Goal: Task Accomplishment & Management: Manage account settings

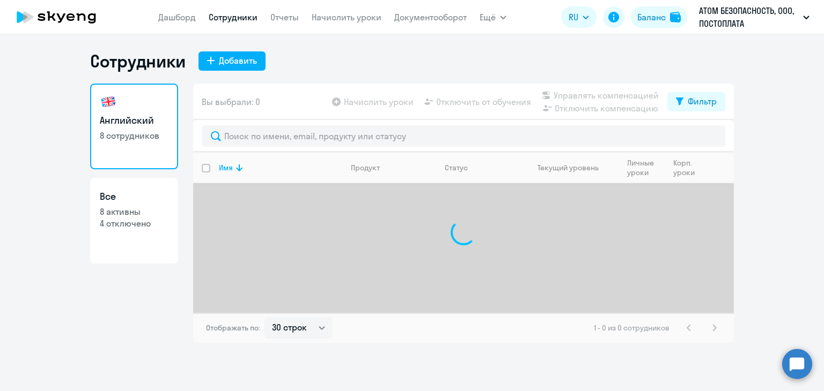
select select "30"
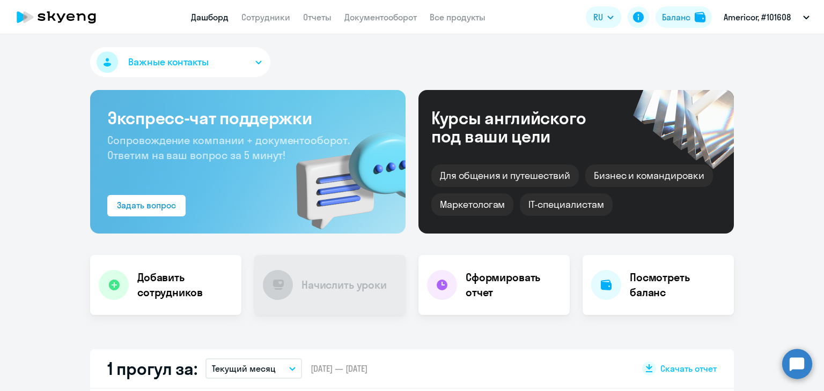
click at [284, 342] on div "Важные контакты Экспресс-чат поддержки Сопровождение компании + документооборот…" at bounding box center [412, 212] width 824 height 357
click at [225, 322] on div "Важные контакты Экспресс-чат поддержки Сопровождение компании + документооборот…" at bounding box center [412, 212] width 824 height 357
click at [268, 22] on link "Сотрудники" at bounding box center [265, 17] width 49 height 11
select select "30"
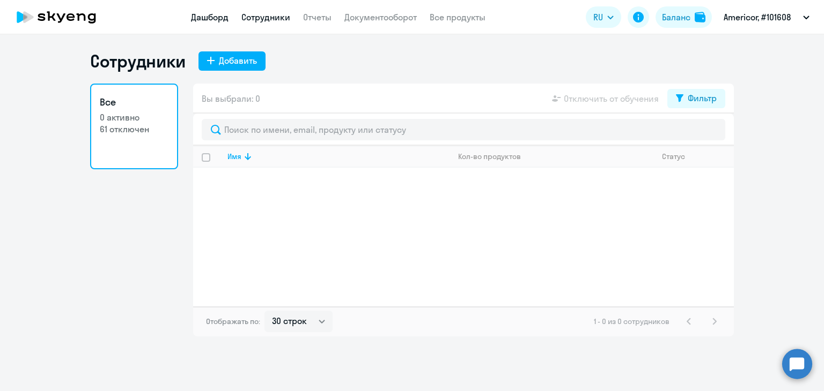
click at [191, 21] on link "Дашборд" at bounding box center [210, 17] width 38 height 11
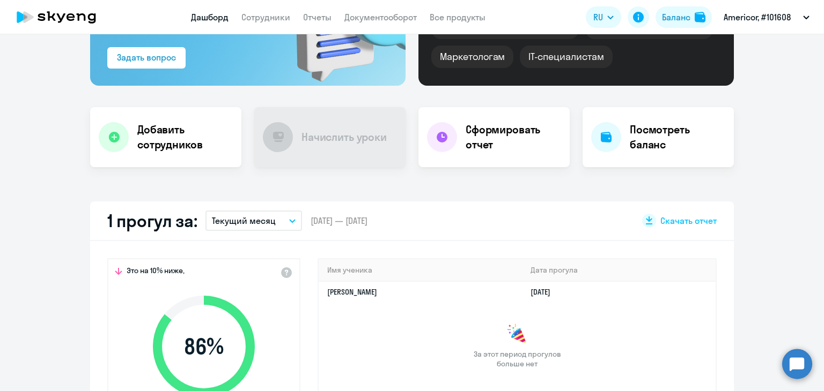
scroll to position [107, 0]
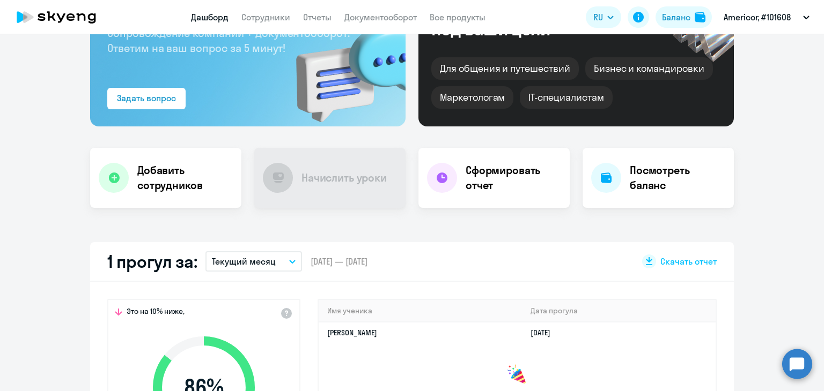
click at [326, 10] on app-header "Дашборд Сотрудники Отчеты Документооборот Все продукты Дашборд Сотрудники Отчет…" at bounding box center [412, 17] width 824 height 34
click at [326, 11] on app-menu-item-link "Отчеты" at bounding box center [317, 17] width 28 height 13
click at [325, 16] on link "Отчеты" at bounding box center [317, 17] width 28 height 11
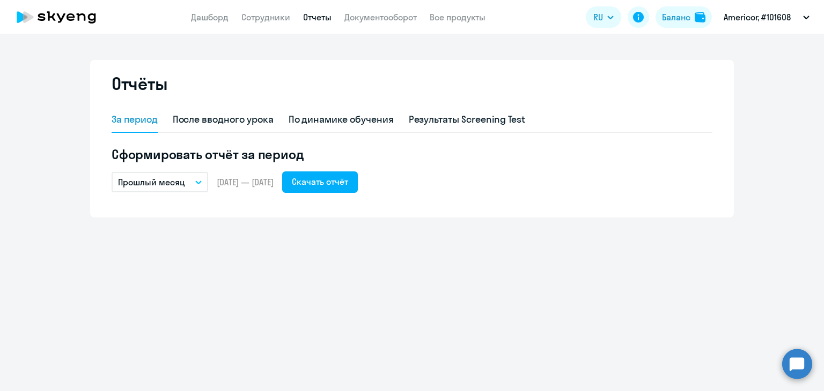
click at [183, 183] on p "Прошлый месяц" at bounding box center [151, 182] width 67 height 13
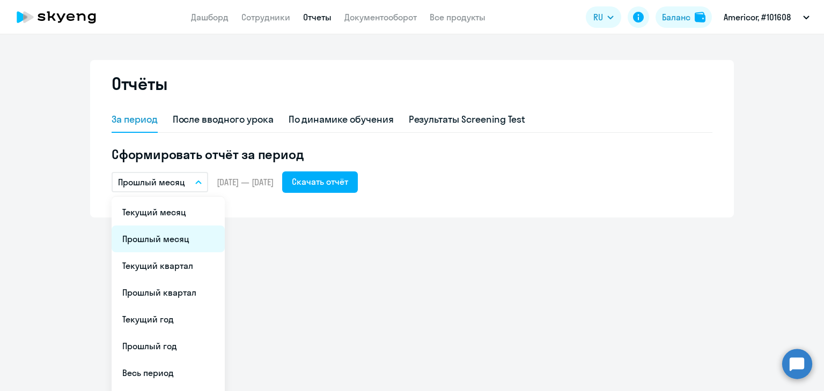
click at [163, 245] on li "Прошлый месяц" at bounding box center [168, 239] width 113 height 27
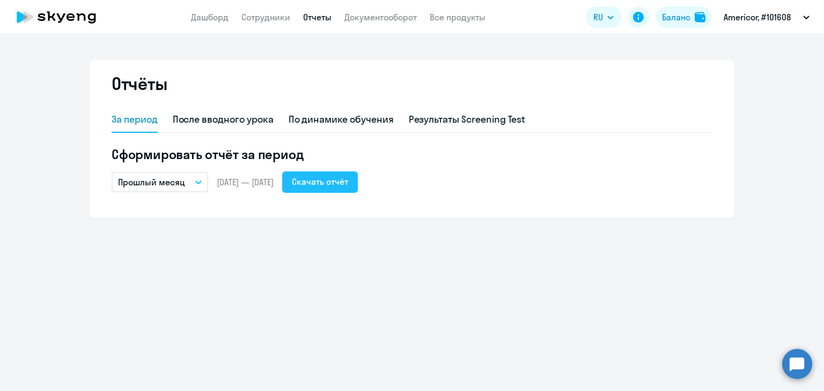
click at [348, 183] on div "Скачать отчёт" at bounding box center [320, 181] width 56 height 13
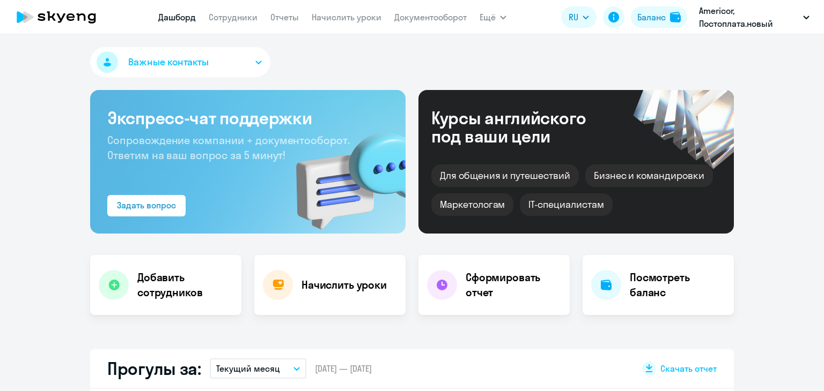
select select "30"
click at [247, 19] on link "Сотрудники" at bounding box center [233, 17] width 49 height 11
select select "30"
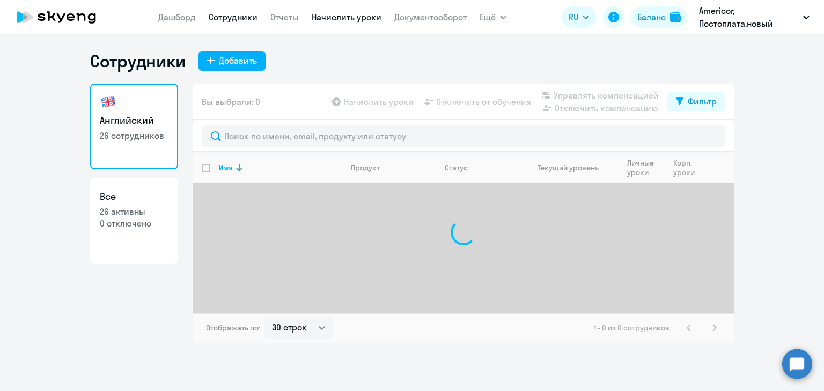
click at [343, 20] on link "Начислить уроки" at bounding box center [347, 17] width 70 height 11
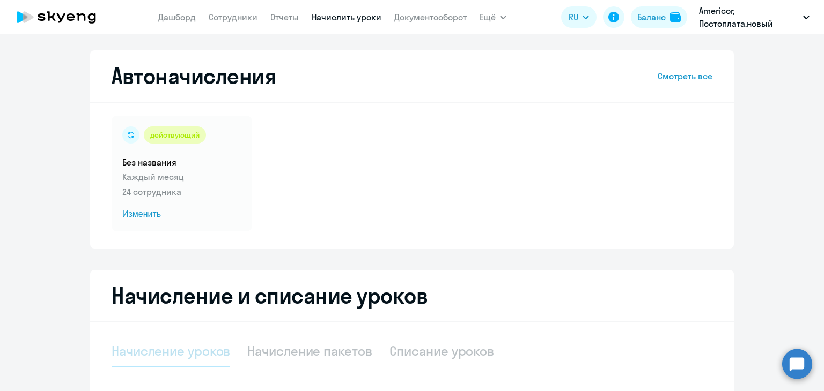
select select "10"
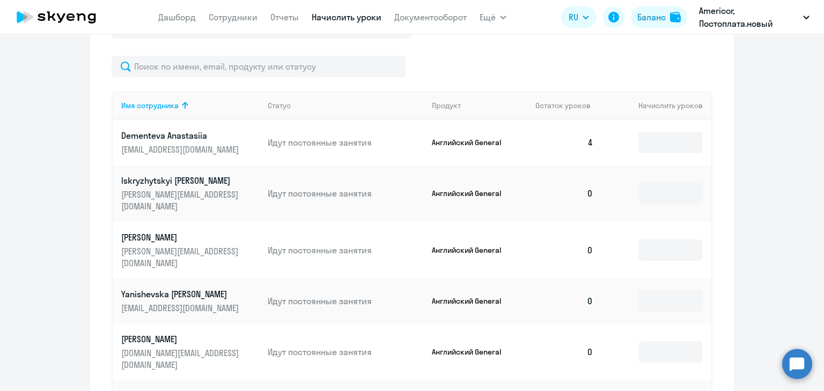
scroll to position [429, 0]
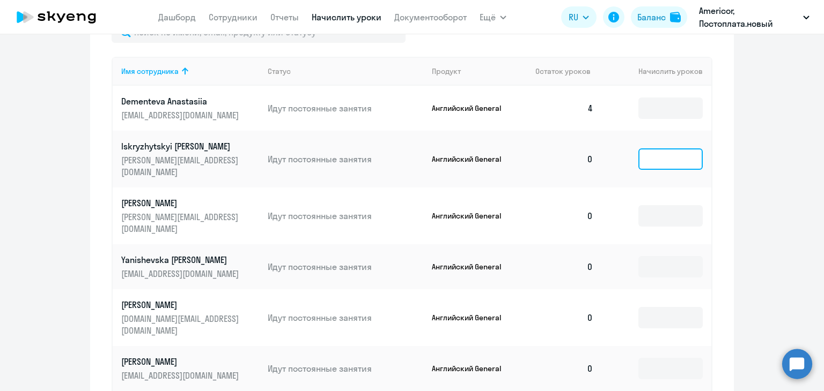
click at [663, 153] on input at bounding box center [670, 159] width 64 height 21
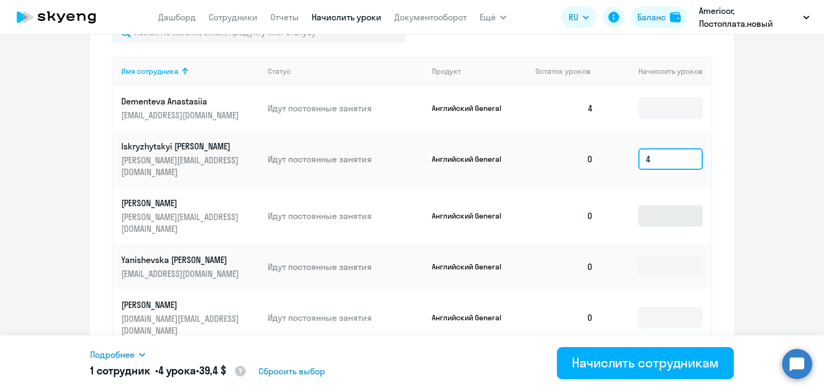
type input "4"
click at [669, 205] on input at bounding box center [670, 215] width 64 height 21
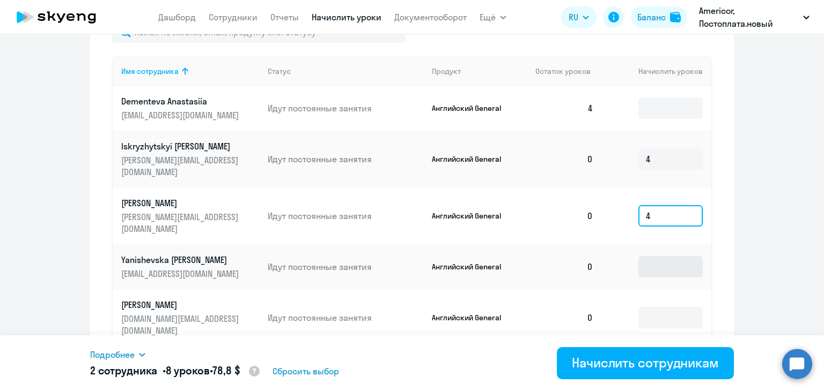
type input "4"
click at [660, 256] on input at bounding box center [670, 266] width 64 height 21
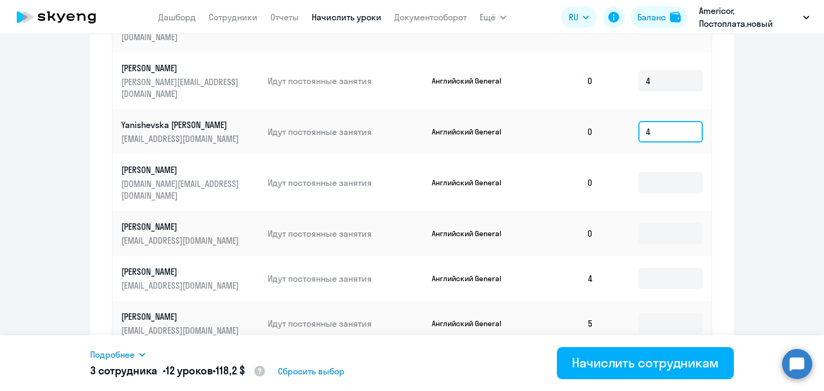
scroll to position [590, 0]
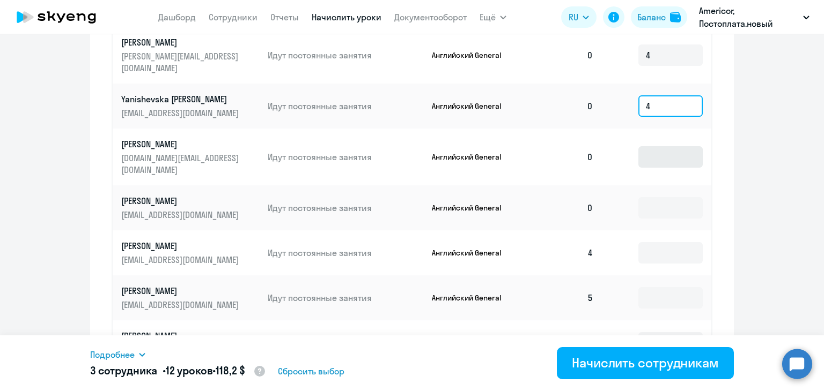
type input "4"
click at [652, 146] on input at bounding box center [670, 156] width 64 height 21
type input "4"
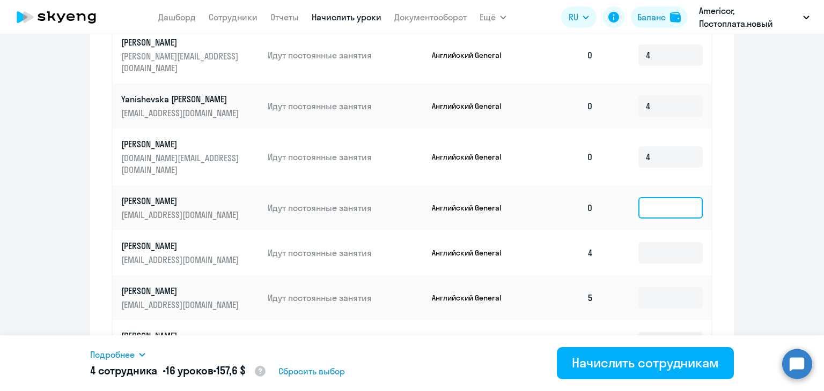
click at [653, 197] on input at bounding box center [670, 207] width 64 height 21
type input "4"
click at [661, 332] on input at bounding box center [670, 342] width 64 height 21
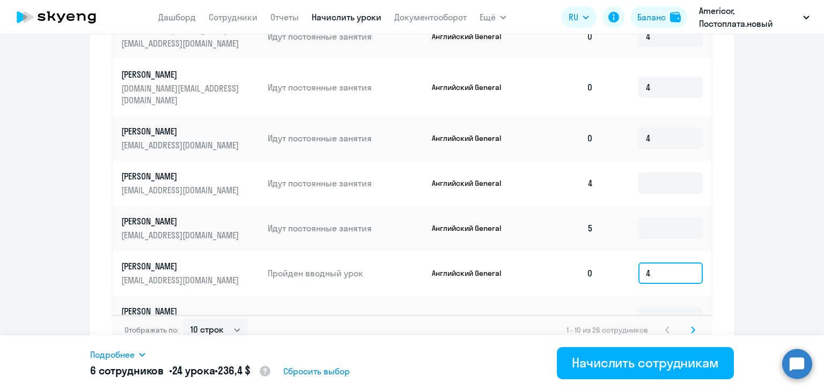
scroll to position [664, 0]
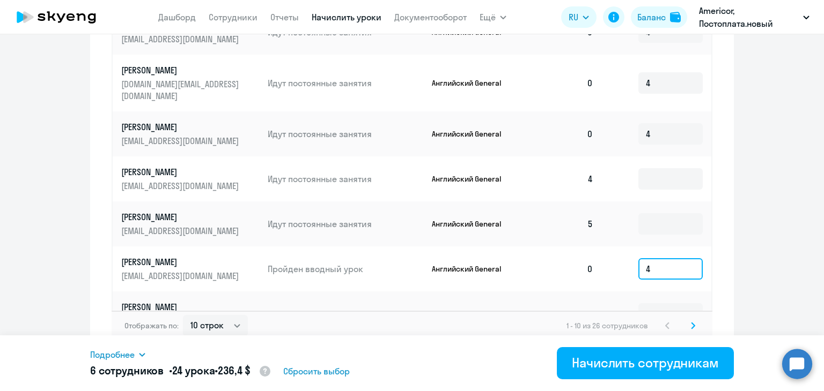
type input "4"
click at [691, 320] on svg-icon at bounding box center [692, 326] width 13 height 13
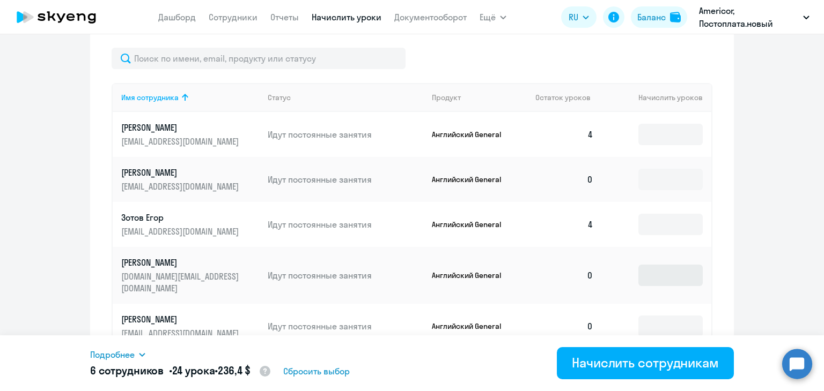
scroll to position [396, 0]
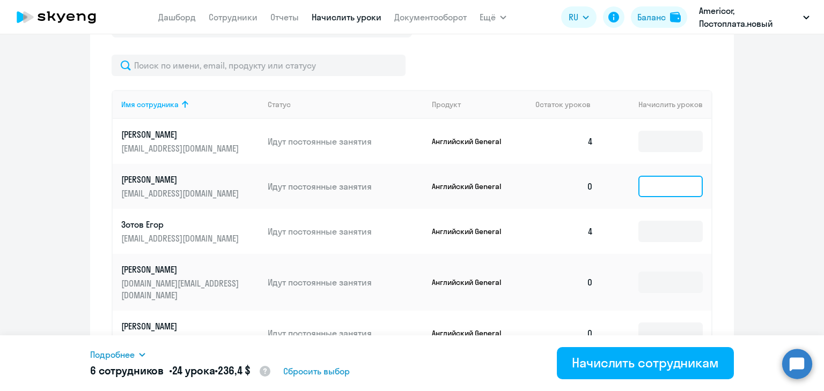
click at [656, 193] on input at bounding box center [670, 186] width 64 height 21
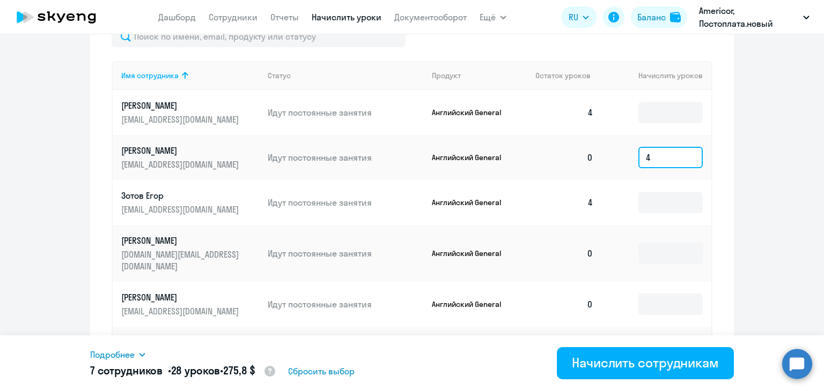
scroll to position [503, 0]
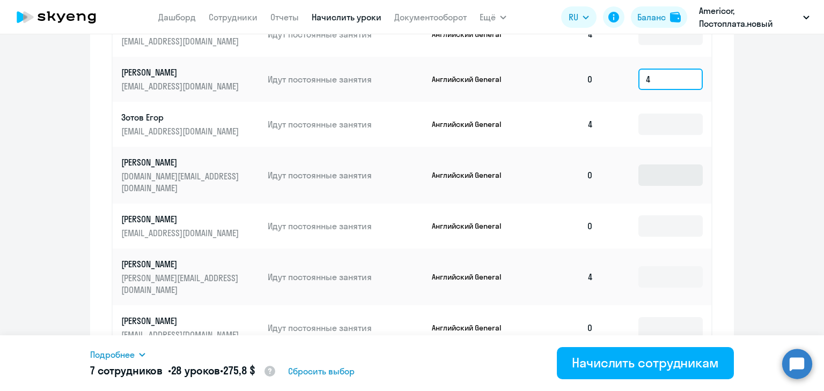
type input "4"
click at [647, 165] on input at bounding box center [670, 175] width 64 height 21
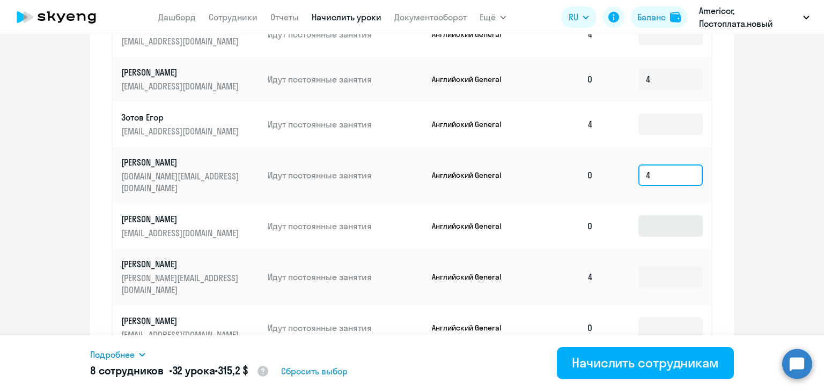
type input "4"
click at [647, 219] on input at bounding box center [670, 226] width 64 height 21
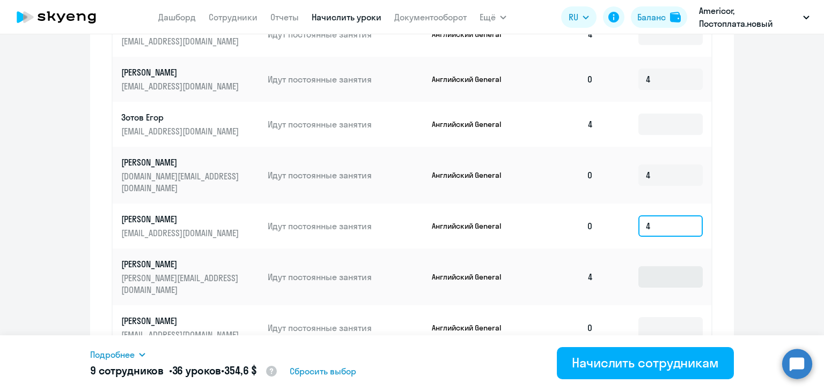
scroll to position [610, 0]
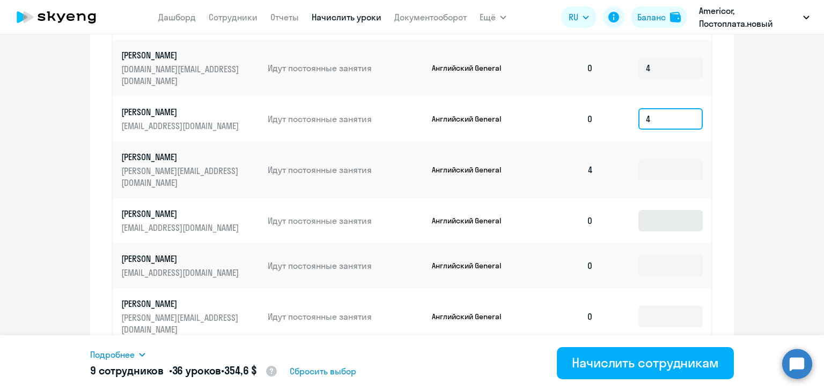
type input "4"
click at [653, 210] on input at bounding box center [670, 220] width 64 height 21
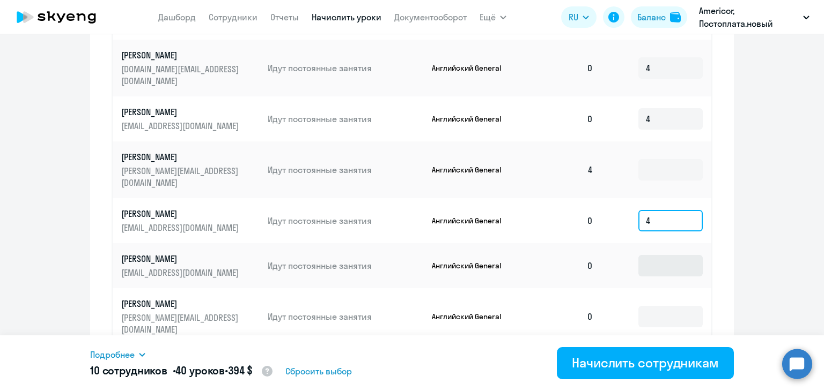
type input "4"
click at [651, 255] on input at bounding box center [670, 265] width 64 height 21
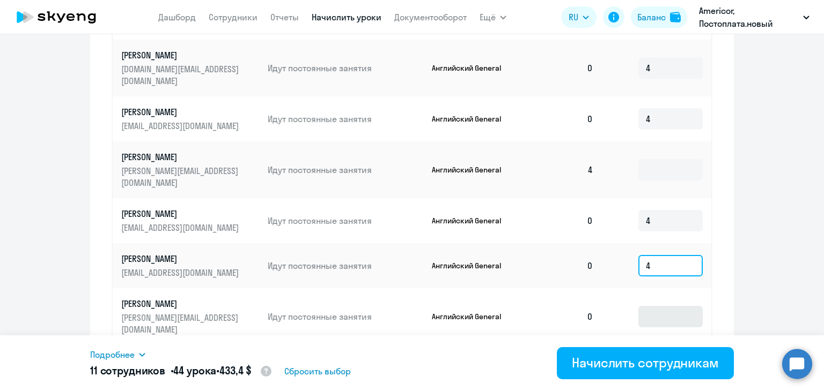
type input "4"
click at [656, 306] on input at bounding box center [670, 316] width 64 height 21
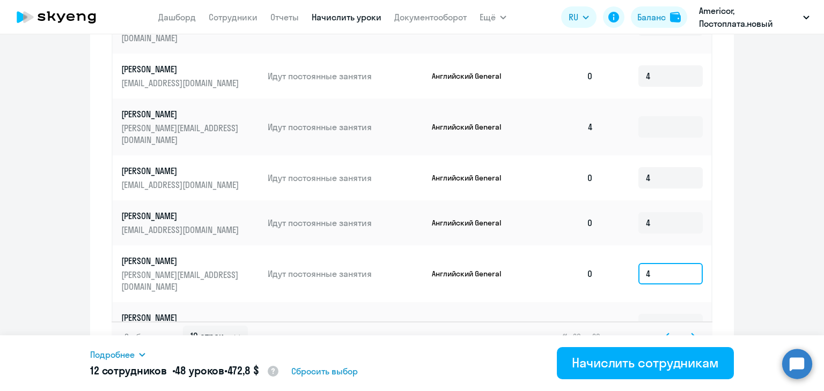
scroll to position [664, 0]
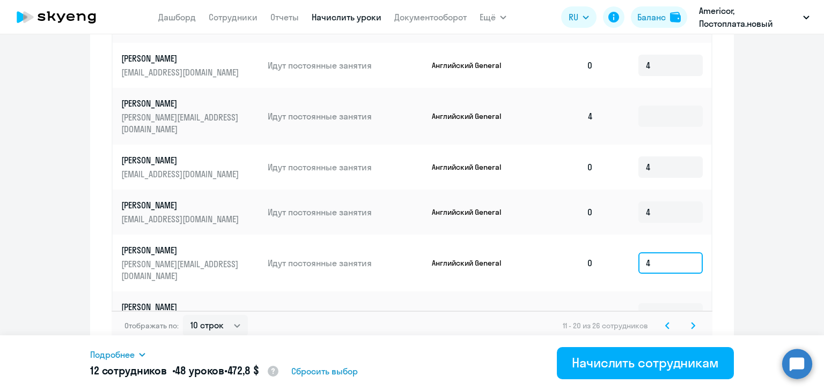
type input "4"
click at [691, 322] on icon at bounding box center [693, 326] width 4 height 8
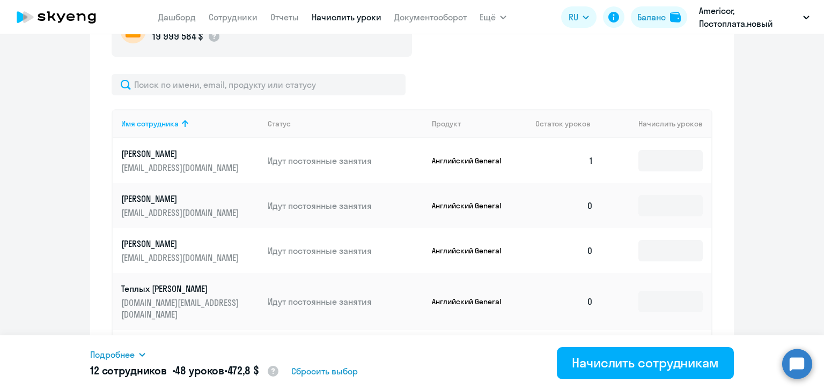
scroll to position [323, 0]
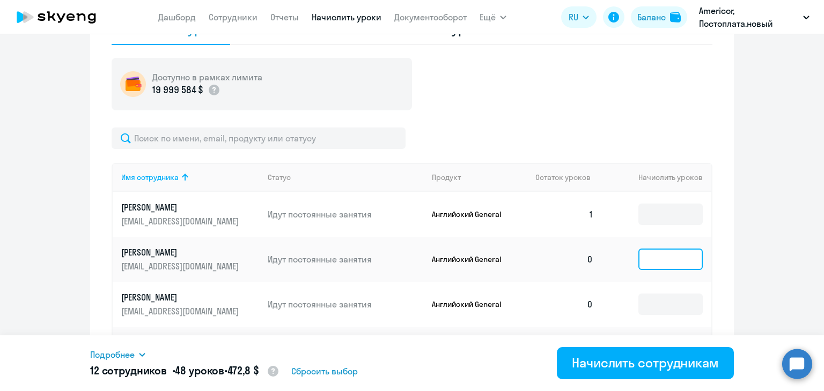
click at [657, 259] on input at bounding box center [670, 259] width 64 height 21
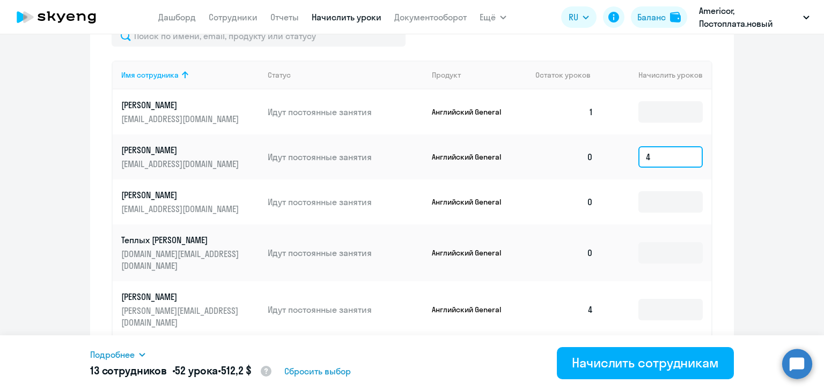
scroll to position [430, 0]
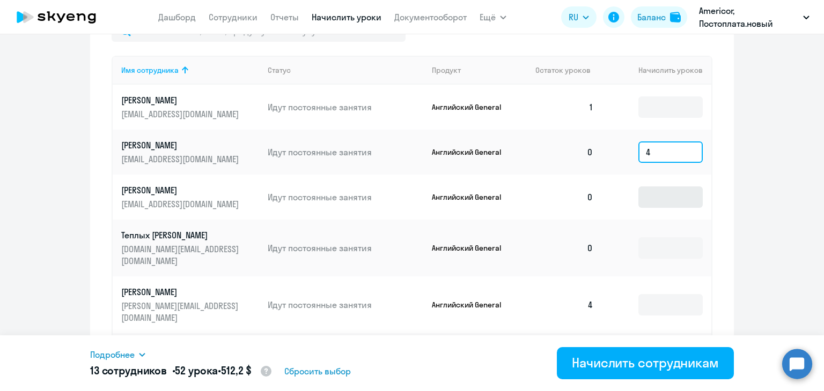
type input "4"
click at [649, 206] on input at bounding box center [670, 197] width 64 height 21
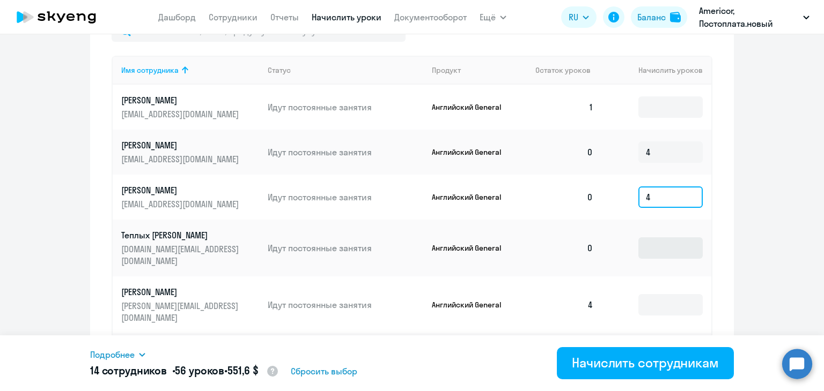
type input "4"
click at [642, 245] on input at bounding box center [670, 248] width 64 height 21
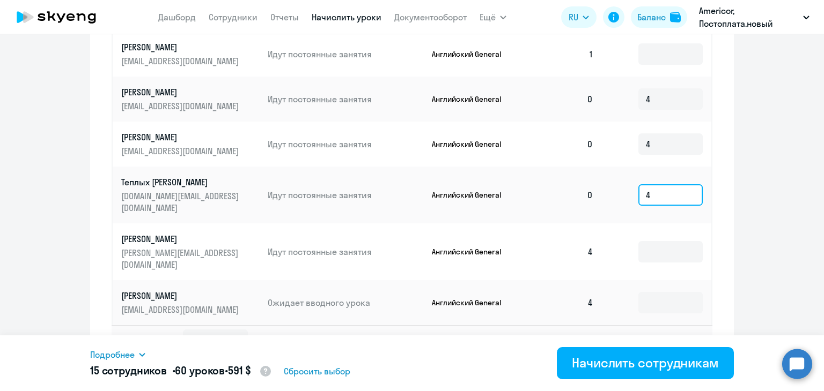
scroll to position [484, 0]
type input "4"
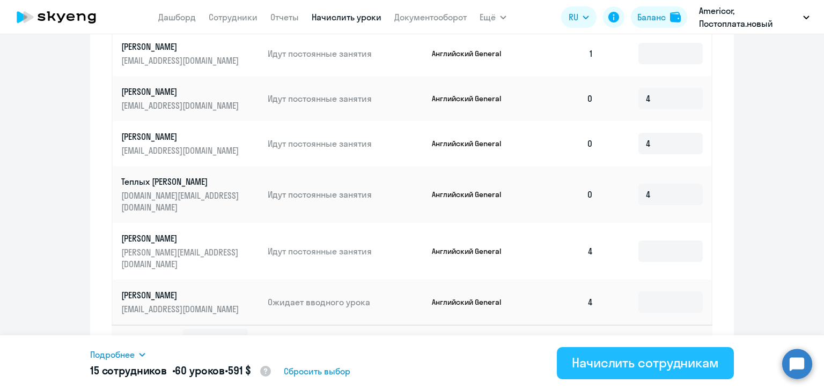
click at [622, 361] on div "Начислить сотрудникам" at bounding box center [645, 362] width 147 height 17
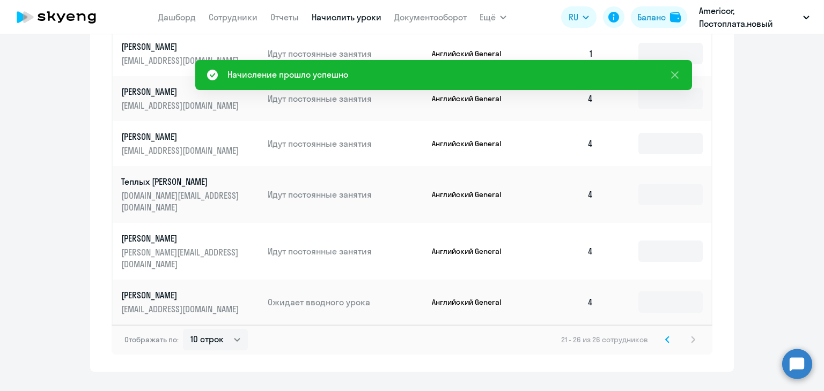
click at [662, 334] on svg-icon at bounding box center [667, 340] width 13 height 13
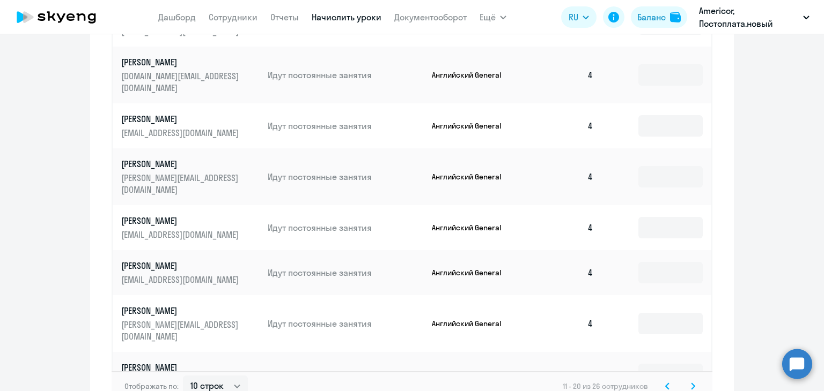
scroll to position [664, 0]
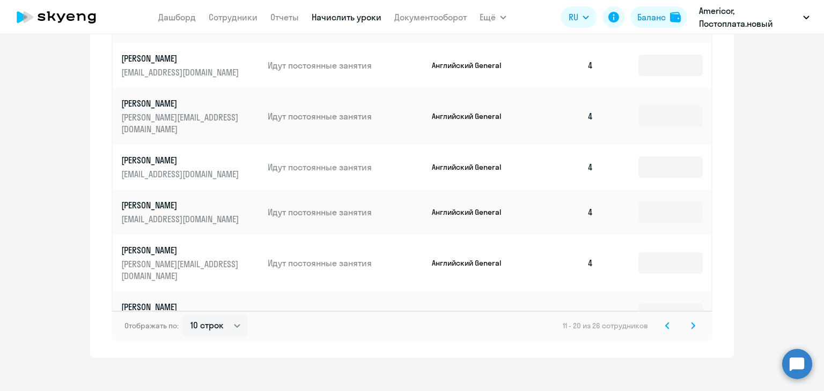
click at [670, 321] on div "11 - 20 из 26 сотрудников" at bounding box center [631, 326] width 137 height 13
click at [666, 323] on icon at bounding box center [667, 326] width 3 height 6
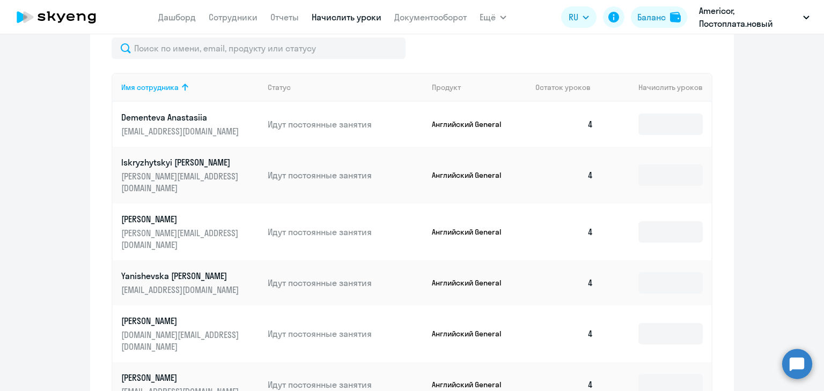
scroll to position [396, 0]
